Goal: Task Accomplishment & Management: Use online tool/utility

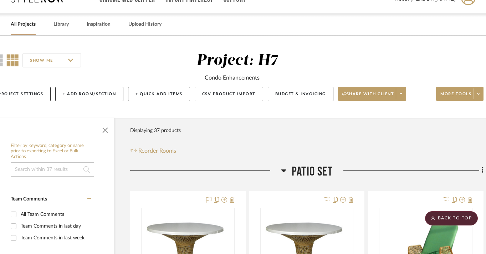
scroll to position [0, 20]
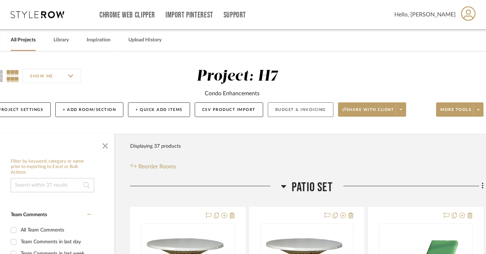
click at [285, 116] on button "Budget & Invoicing" at bounding box center [301, 109] width 66 height 15
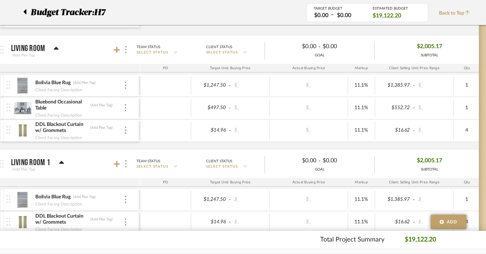
scroll to position [263, 19]
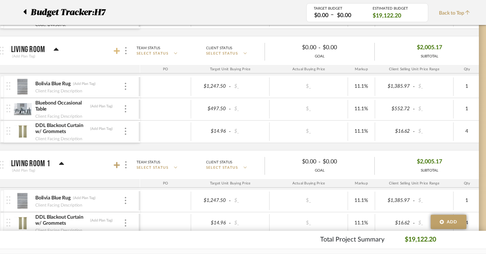
click at [117, 54] on icon at bounding box center [117, 50] width 6 height 7
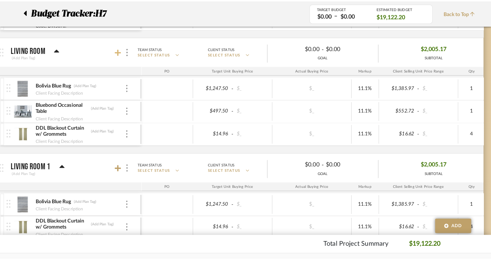
scroll to position [0, 0]
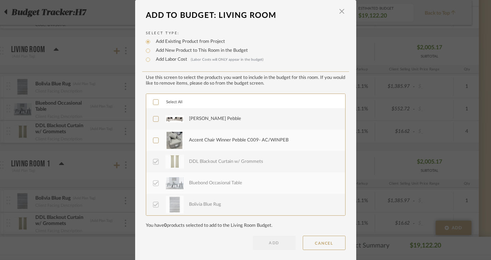
click at [229, 124] on div "[PERSON_NAME] Pebble" at bounding box center [263, 119] width 148 height 18
click at [229, 144] on div "Accent Chair Winner Pebble C009- AC/WINPEB" at bounding box center [238, 140] width 99 height 7
click at [276, 245] on button "ADD" at bounding box center [274, 242] width 43 height 14
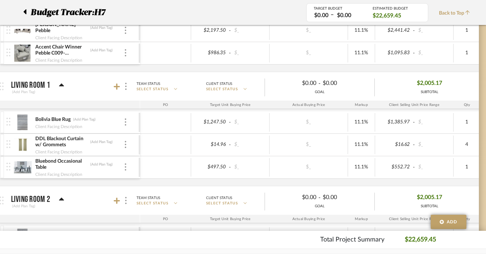
scroll to position [403, 19]
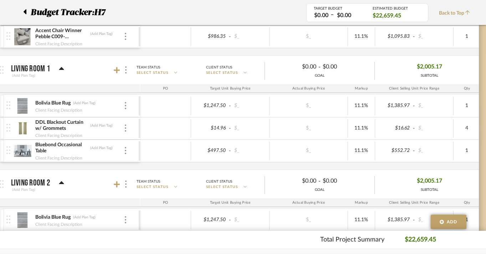
click at [116, 74] on div at bounding box center [122, 70] width 16 height 10
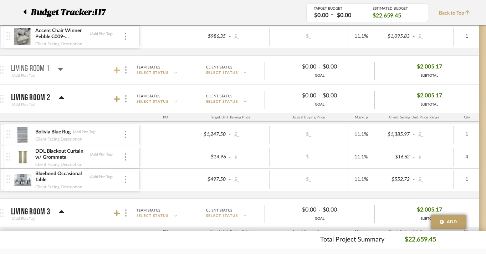
click at [115, 73] on icon at bounding box center [117, 70] width 6 height 7
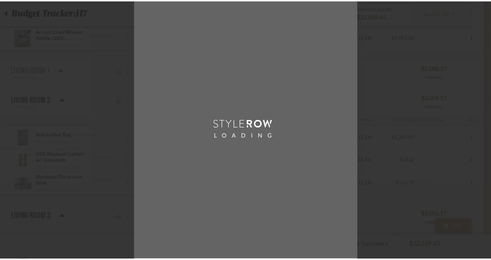
scroll to position [0, 0]
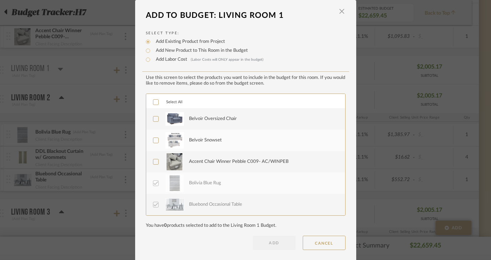
click at [246, 122] on div "Belvoir Oversized Chair" at bounding box center [263, 119] width 148 height 18
click at [243, 137] on div "Belvoir Snowset" at bounding box center [263, 140] width 148 height 18
click at [239, 158] on div "Accent Chair Winner Pebble C009- AC/WINPEB" at bounding box center [263, 162] width 148 height 18
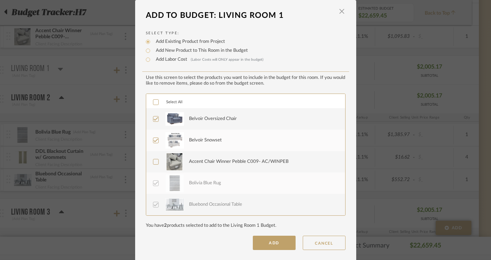
click at [269, 242] on button "ADD" at bounding box center [274, 242] width 43 height 14
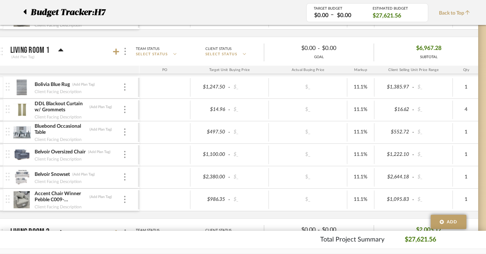
scroll to position [421, 20]
click at [125, 199] on img at bounding box center [124, 198] width 1 height 7
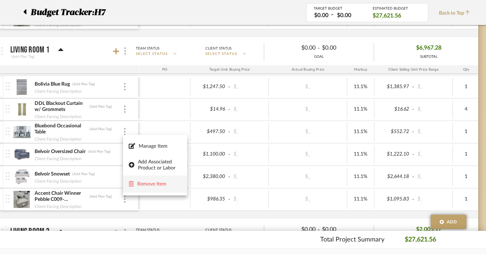
click at [146, 184] on span "Remove Item" at bounding box center [159, 184] width 44 height 6
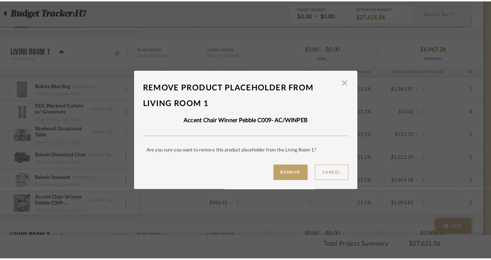
scroll to position [0, 0]
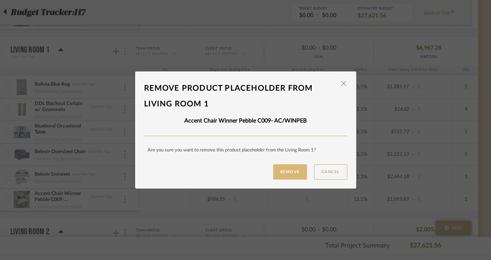
click at [292, 174] on button "Remove" at bounding box center [290, 171] width 34 height 15
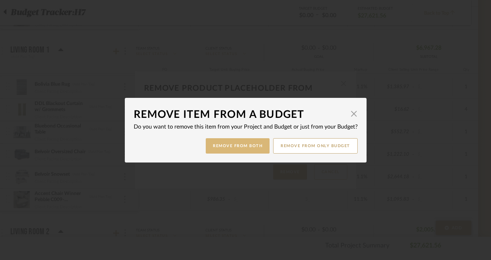
click at [250, 147] on button "Remove from Both" at bounding box center [238, 145] width 64 height 15
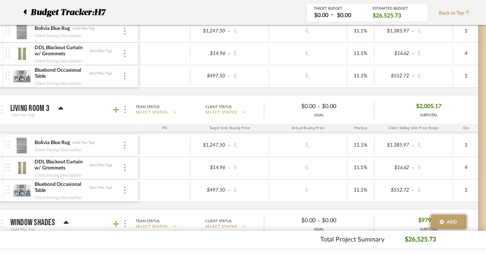
scroll to position [639, 20]
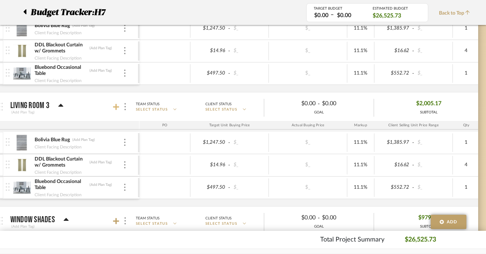
click at [117, 108] on icon at bounding box center [116, 106] width 6 height 7
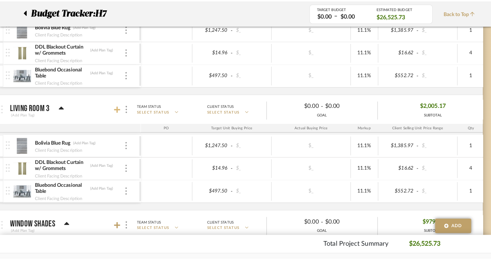
scroll to position [0, 0]
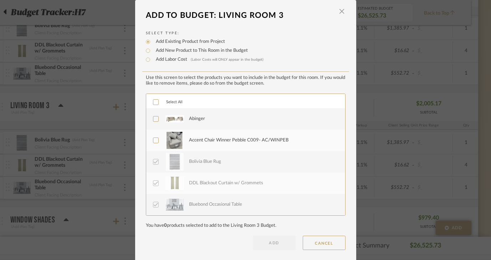
click at [200, 124] on div "Abinger" at bounding box center [263, 119] width 148 height 18
click at [200, 139] on div "Accent Chair Winner Pebble C009- AC/WINPEB" at bounding box center [238, 140] width 99 height 7
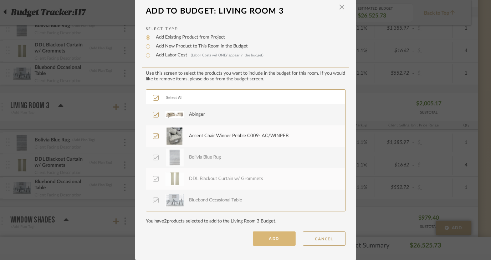
click at [271, 239] on button "ADD" at bounding box center [274, 238] width 43 height 14
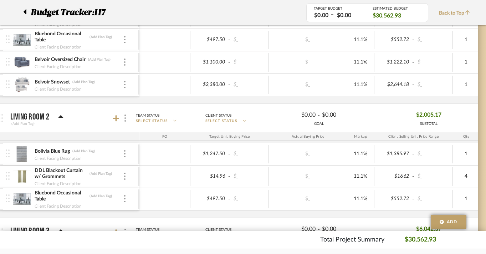
scroll to position [515, 20]
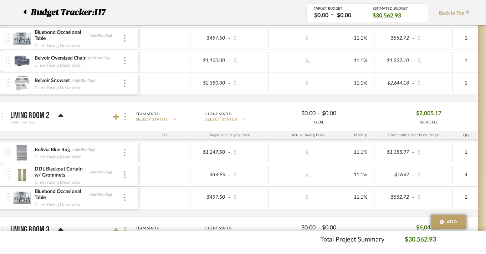
click at [121, 115] on div at bounding box center [124, 117] width 7 height 10
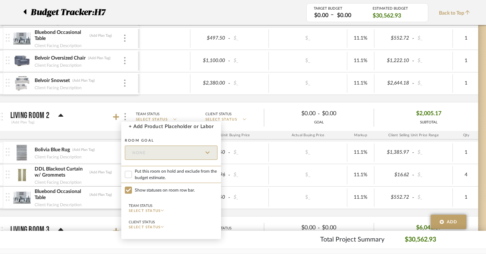
click at [110, 116] on div at bounding box center [243, 127] width 486 height 254
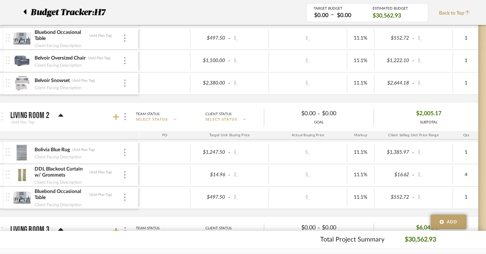
click at [119, 115] on fa-icon at bounding box center [116, 116] width 6 height 6
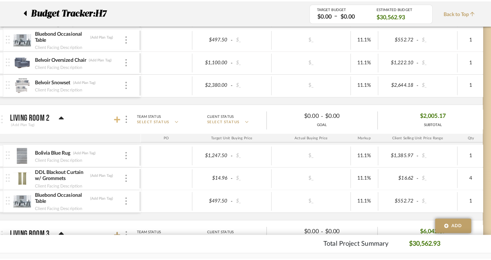
scroll to position [0, 0]
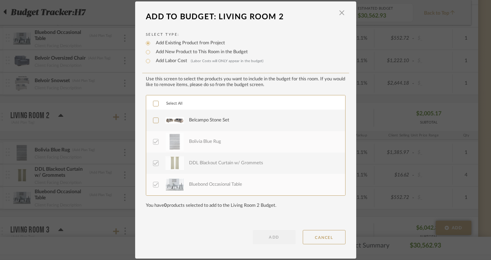
click at [192, 123] on div "Belcampo Stone Set" at bounding box center [209, 120] width 40 height 7
click at [273, 237] on button "ADD" at bounding box center [274, 237] width 43 height 14
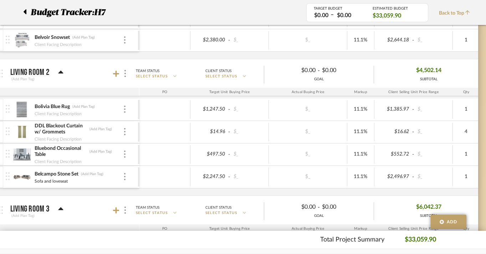
scroll to position [560, 20]
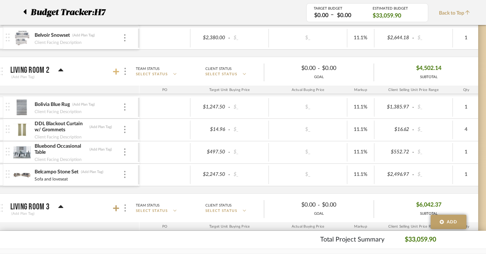
click at [116, 70] on icon at bounding box center [116, 71] width 6 height 6
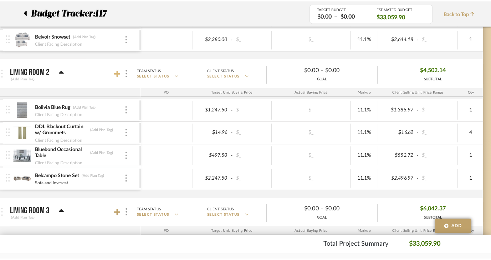
scroll to position [0, 0]
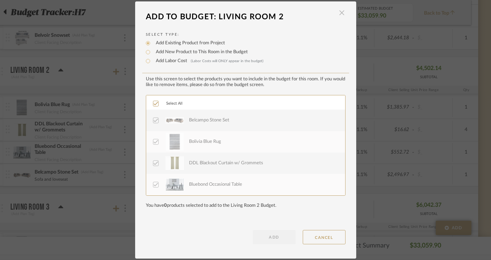
click at [338, 14] on span "button" at bounding box center [342, 13] width 14 height 14
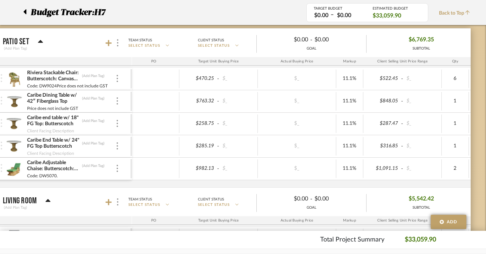
scroll to position [0, 27]
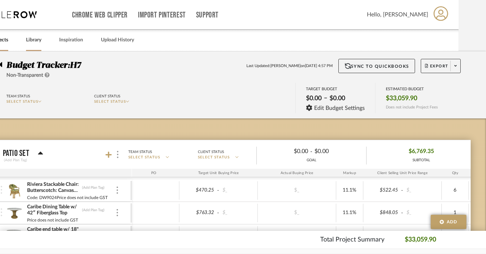
click at [30, 44] on link "Library" at bounding box center [33, 40] width 15 height 10
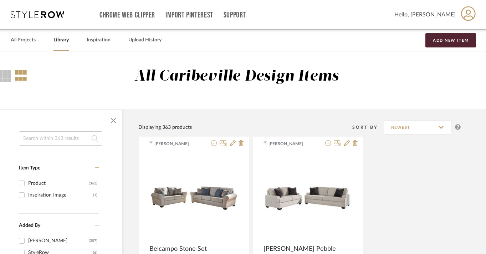
click at [53, 138] on input at bounding box center [60, 138] width 83 height 14
type input "[GEOGRAPHIC_DATA]"
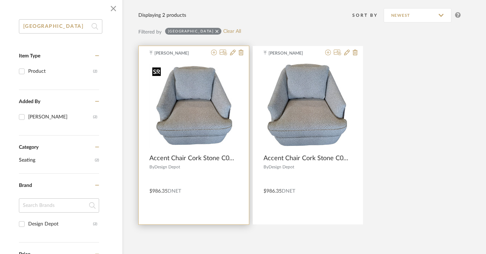
scroll to position [114, 27]
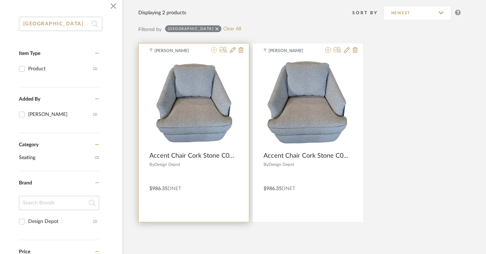
click at [214, 51] on icon at bounding box center [214, 50] width 6 height 6
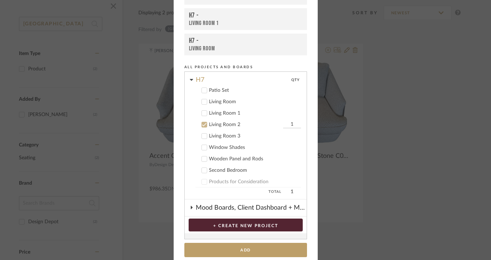
scroll to position [55, 0]
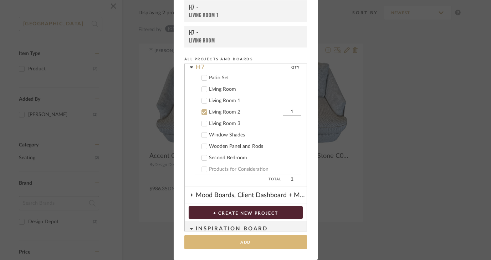
click at [243, 244] on button "Add" at bounding box center [245, 242] width 123 height 15
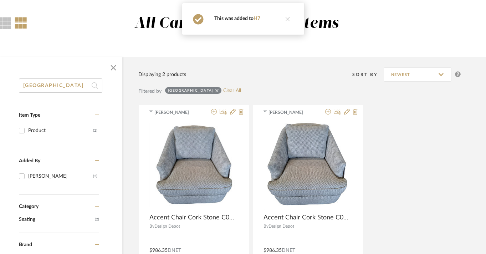
scroll to position [0, 27]
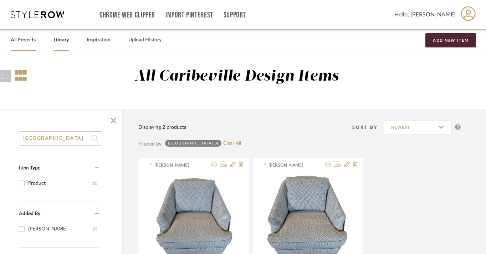
click at [24, 41] on link "All Projects" at bounding box center [23, 40] width 25 height 10
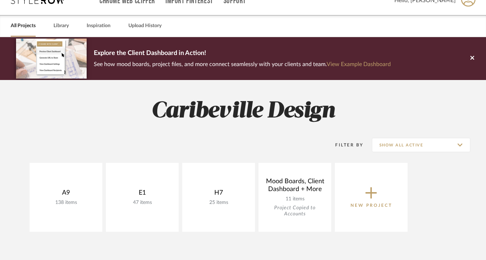
scroll to position [18, 0]
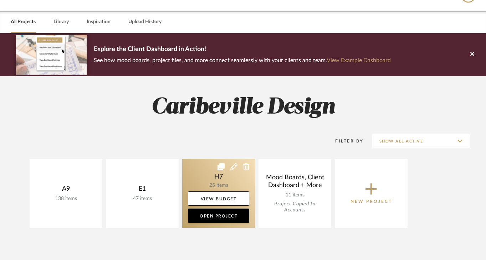
click at [212, 183] on link at bounding box center [218, 193] width 73 height 69
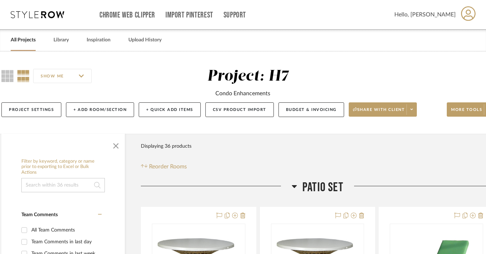
scroll to position [0, 8]
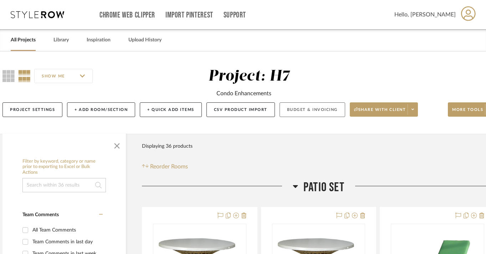
click at [314, 112] on button "Budget & Invoicing" at bounding box center [313, 109] width 66 height 15
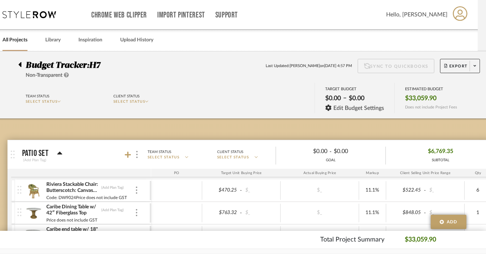
scroll to position [0, 16]
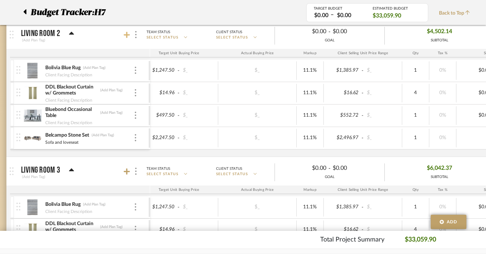
click at [127, 38] on icon at bounding box center [127, 34] width 6 height 7
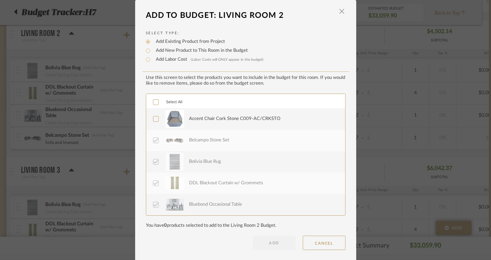
click at [216, 121] on div "Accent Chair Cork Stone C009-AC/CRKSTO" at bounding box center [234, 118] width 91 height 7
click at [270, 246] on button "ADD" at bounding box center [274, 242] width 43 height 14
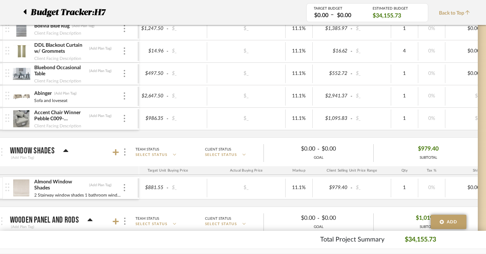
scroll to position [798, 20]
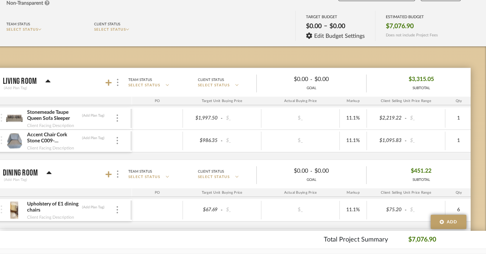
scroll to position [78, 27]
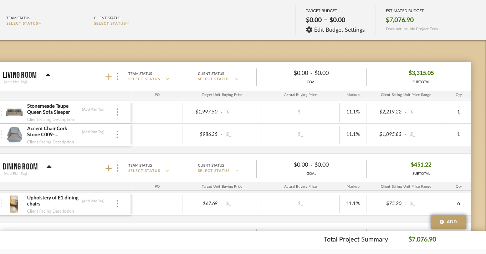
click at [110, 79] on icon at bounding box center [109, 76] width 6 height 7
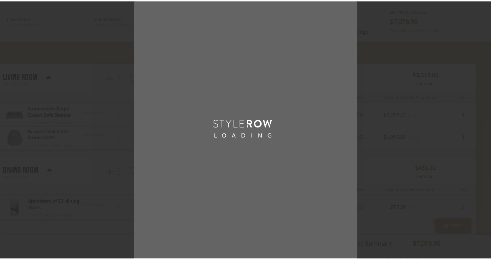
scroll to position [0, 0]
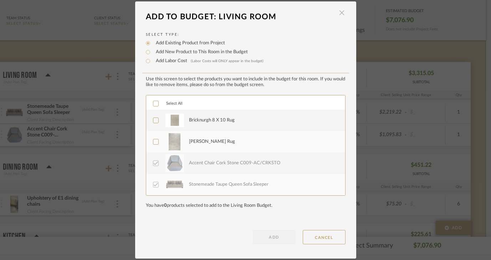
click at [338, 11] on span "button" at bounding box center [342, 13] width 14 height 14
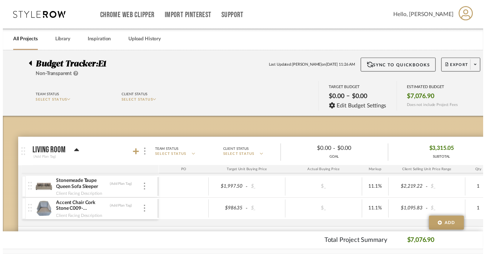
scroll to position [78, 27]
